Goal: Task Accomplishment & Management: Use online tool/utility

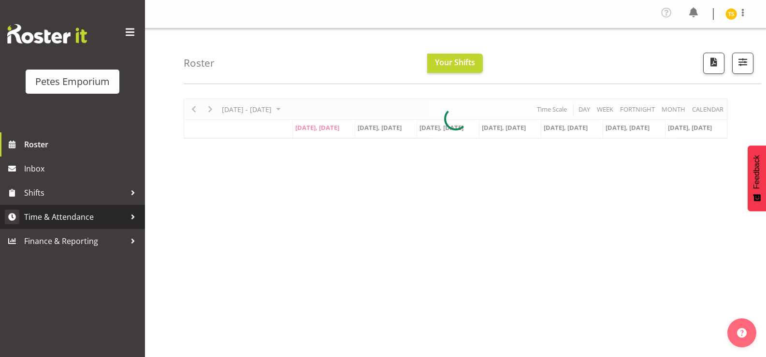
click at [52, 223] on span "Time & Attendance" at bounding box center [74, 217] width 101 height 14
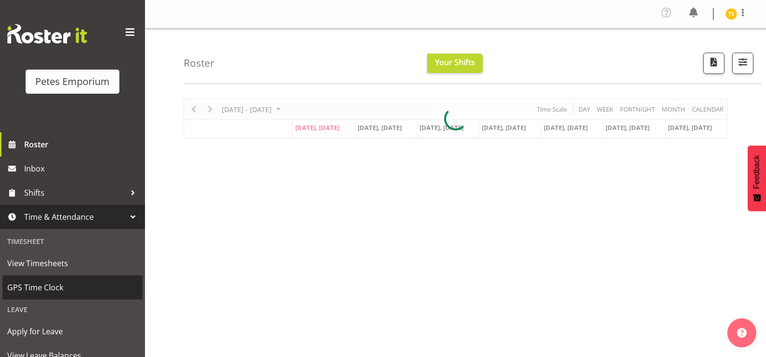
click at [61, 283] on span "GPS Time Clock" at bounding box center [72, 287] width 130 height 14
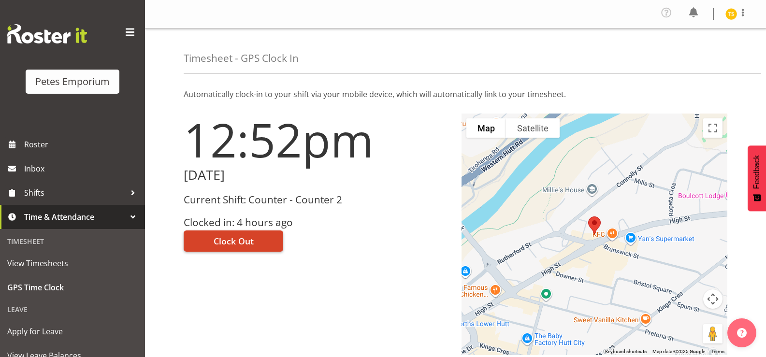
click at [214, 240] on span "Clock Out" at bounding box center [234, 241] width 40 height 13
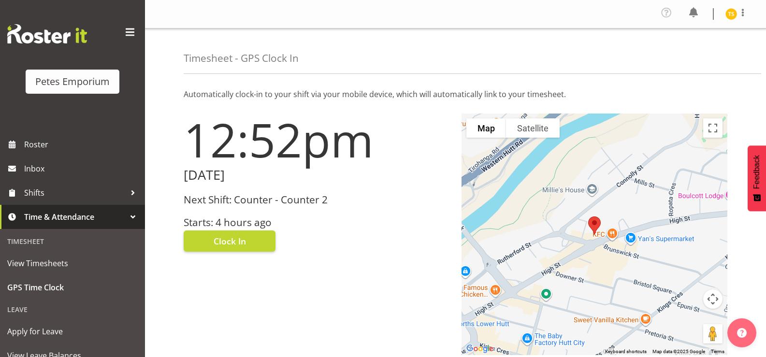
click at [331, 273] on div "12:52pm Monday, 1st September 2025 Next Shift: Counter - Counter 2 Starts: 4 ho…" at bounding box center [317, 234] width 278 height 253
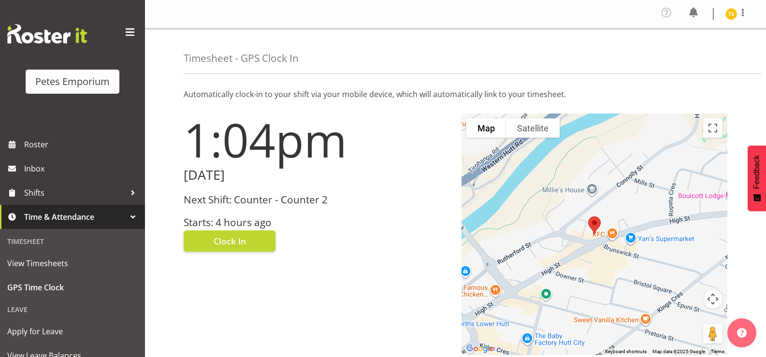
click at [734, 14] on img at bounding box center [731, 14] width 12 height 12
click at [684, 59] on link "Log Out" at bounding box center [702, 52] width 93 height 17
